Goal: Find specific page/section: Find specific page/section

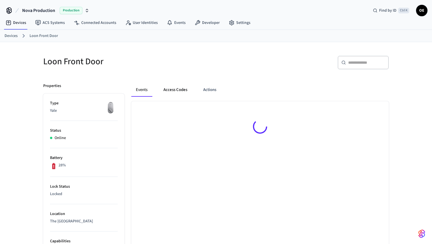
click at [179, 90] on button "Access Codes" at bounding box center [175, 90] width 33 height 14
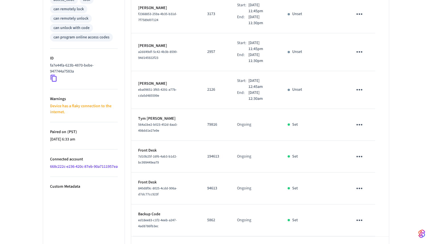
scroll to position [260, 0]
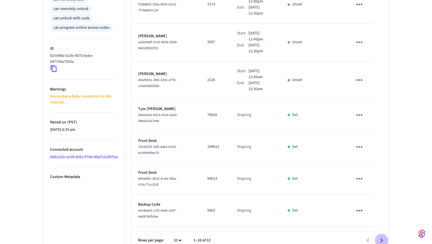
click at [379, 236] on icon "Go to next page" at bounding box center [381, 240] width 9 height 9
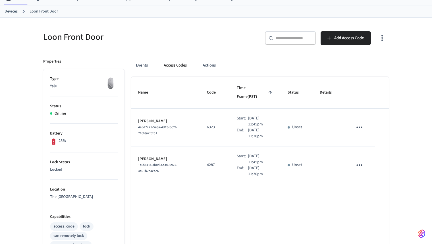
scroll to position [0, 0]
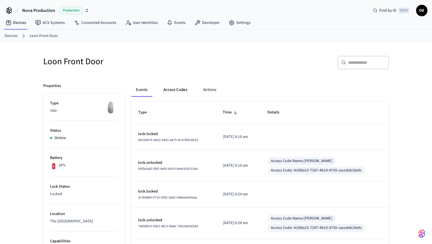
click at [178, 88] on button "Access Codes" at bounding box center [175, 90] width 33 height 14
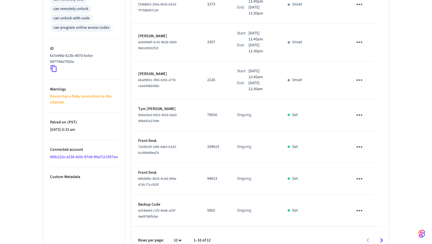
scroll to position [260, 0]
click at [382, 236] on icon "Go to next page" at bounding box center [381, 240] width 9 height 9
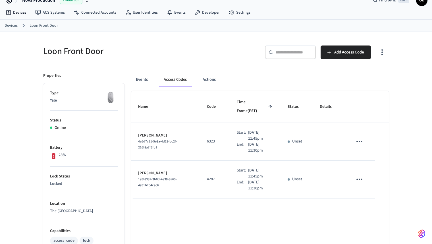
scroll to position [0, 0]
